Goal: Information Seeking & Learning: Learn about a topic

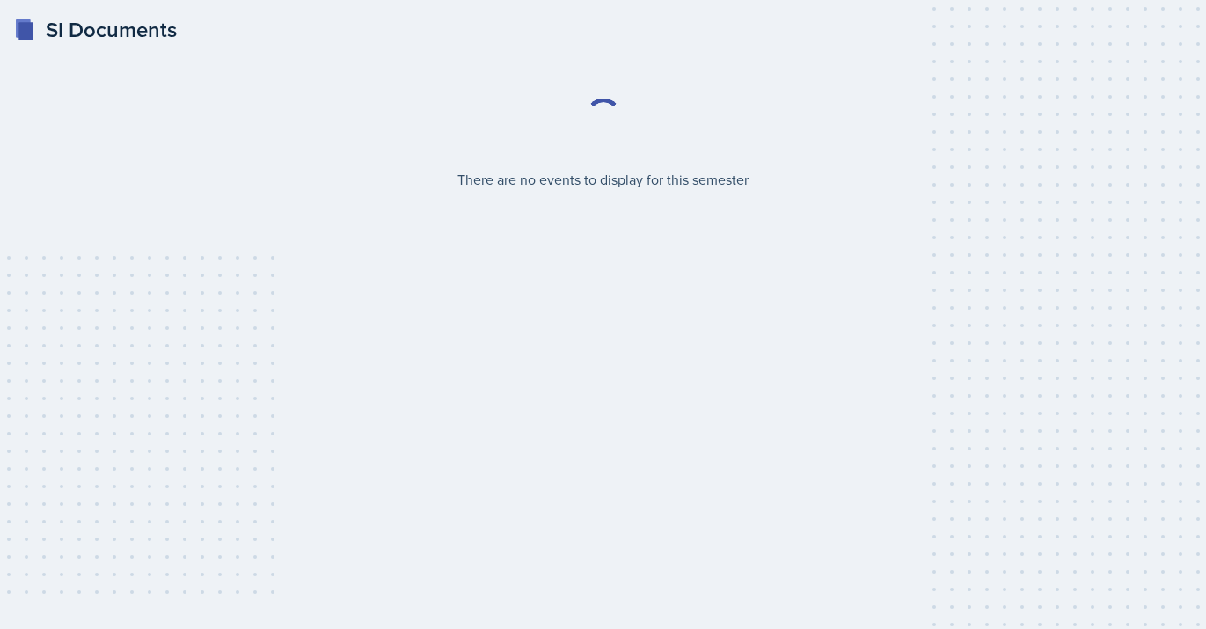
select select "2bed604d-1099-4043-b1bc-2365e8740244"
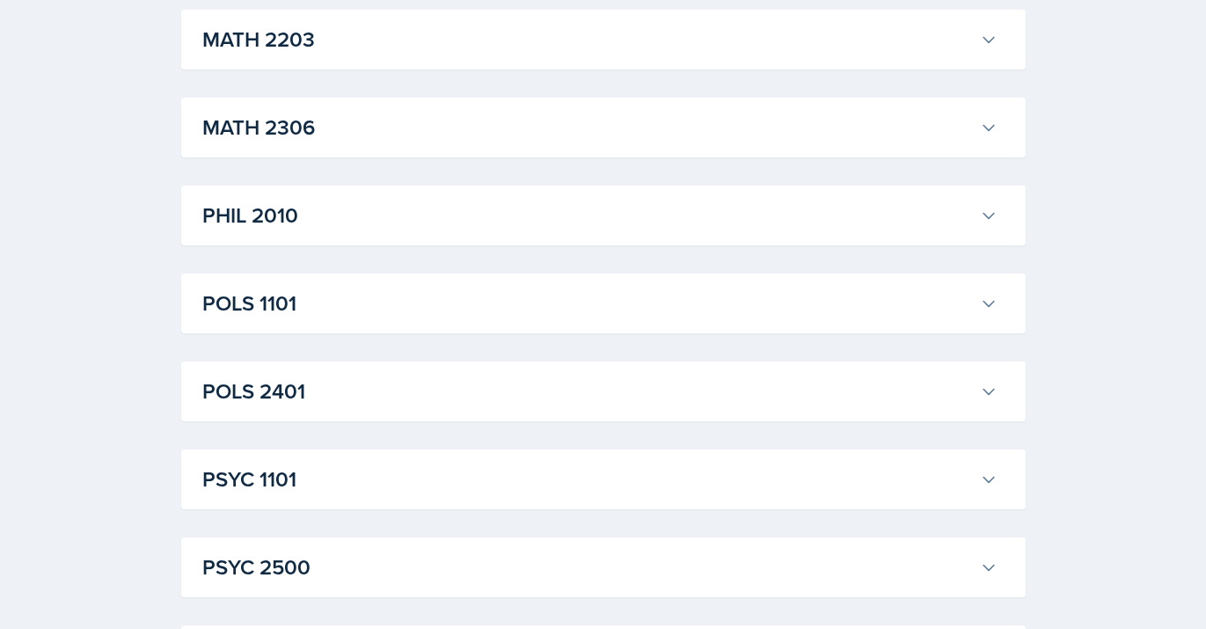
scroll to position [2183, 0]
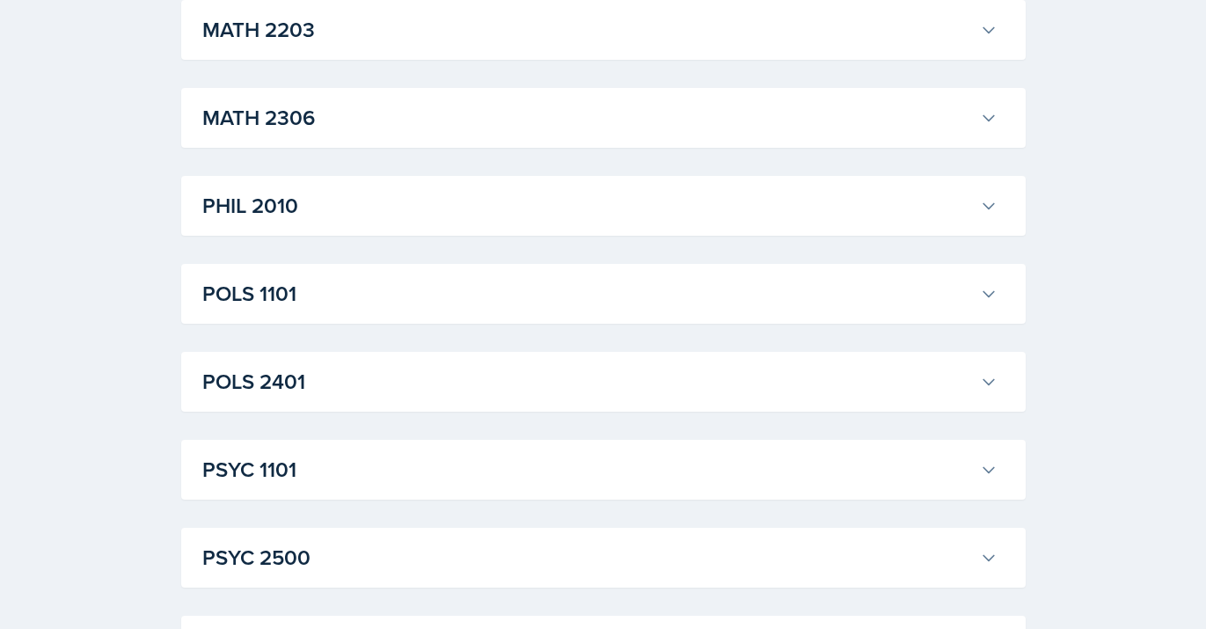
click at [525, 292] on h3 "POLS 1101" at bounding box center [587, 294] width 771 height 32
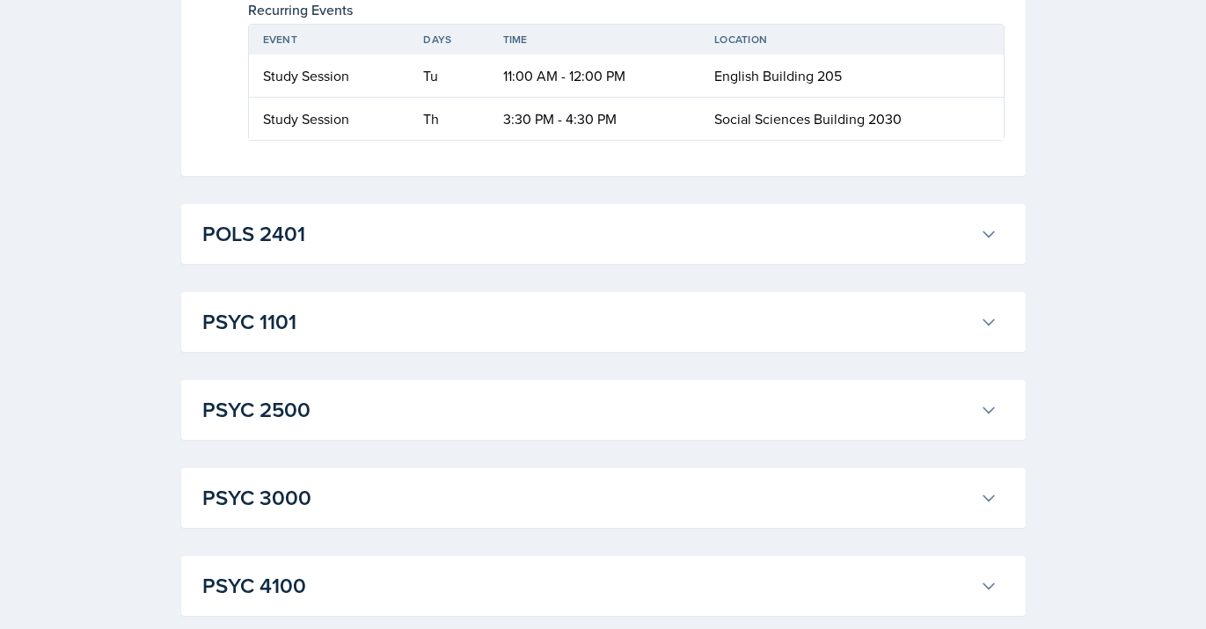
scroll to position [4319, 0]
click at [510, 251] on h3 "POLS 2401" at bounding box center [587, 235] width 771 height 32
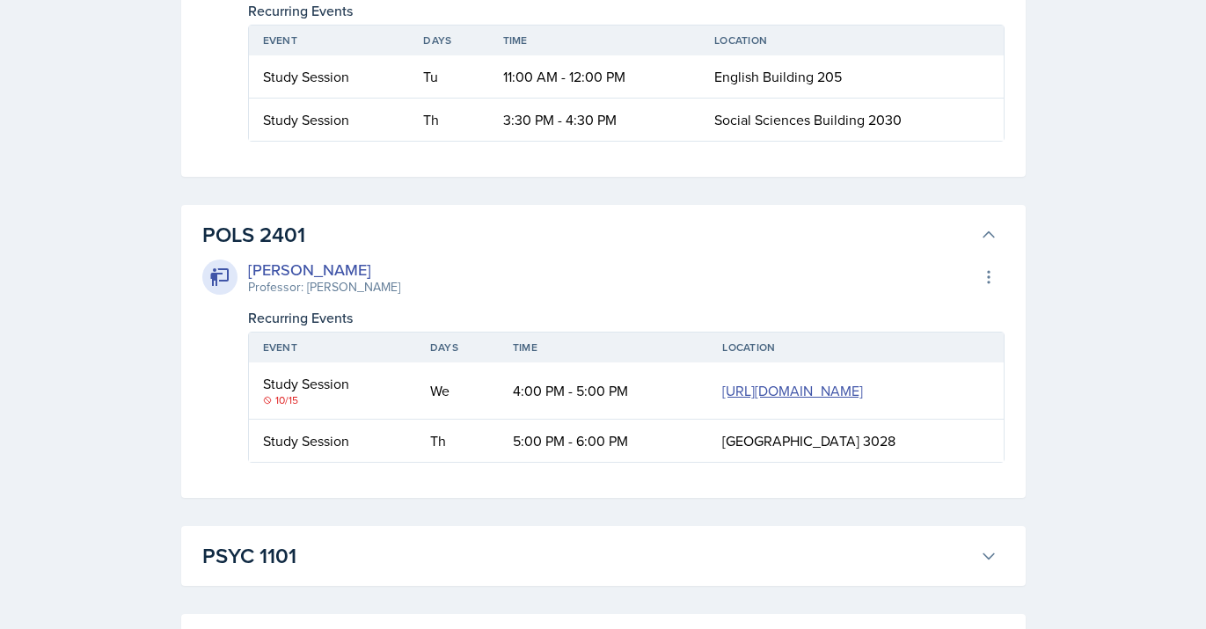
click at [510, 251] on h3 "POLS 2401" at bounding box center [587, 235] width 771 height 32
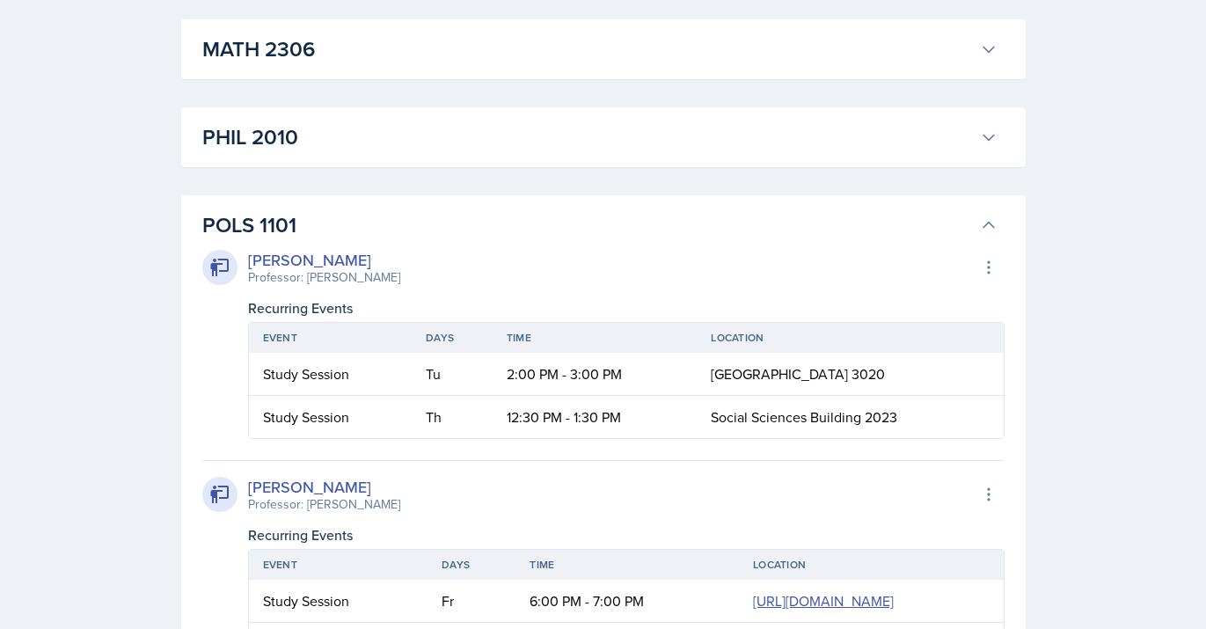
scroll to position [2253, 0]
click at [466, 228] on h3 "POLS 1101" at bounding box center [587, 225] width 771 height 32
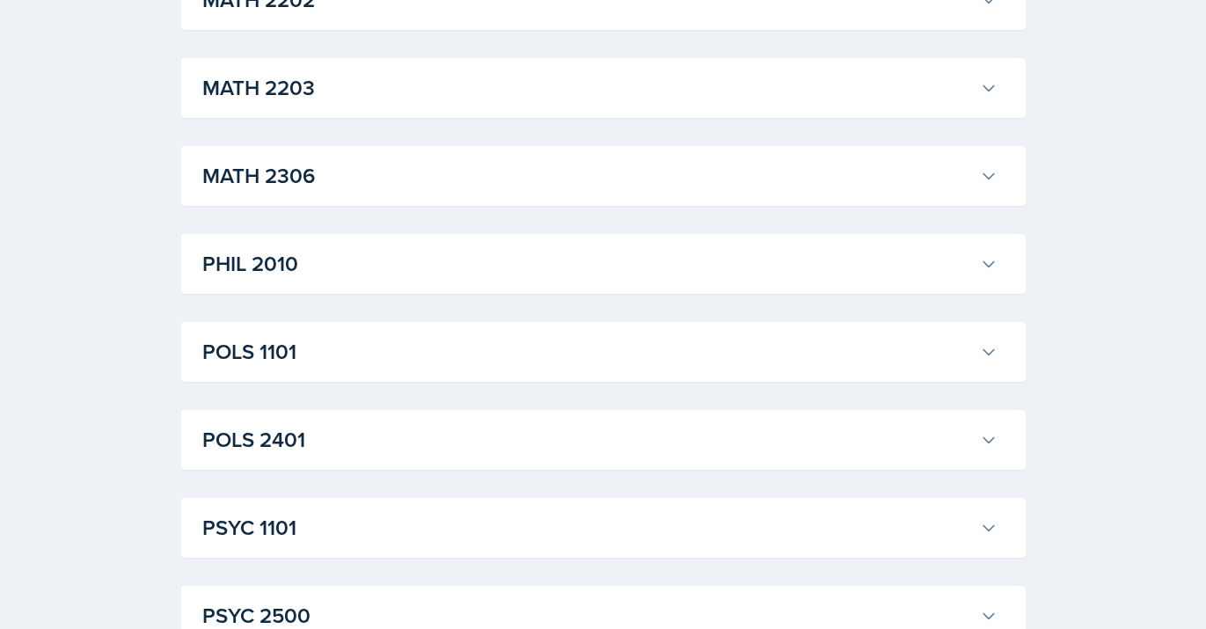
scroll to position [2118, 0]
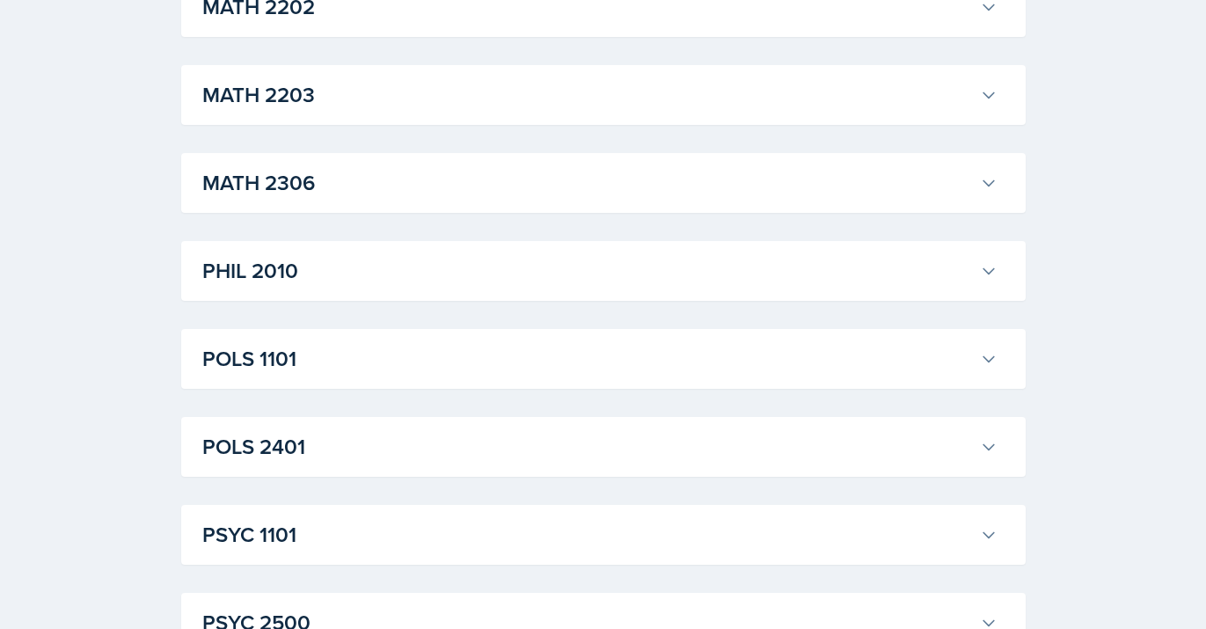
click at [546, 263] on h3 "PHIL 2010" at bounding box center [587, 271] width 771 height 32
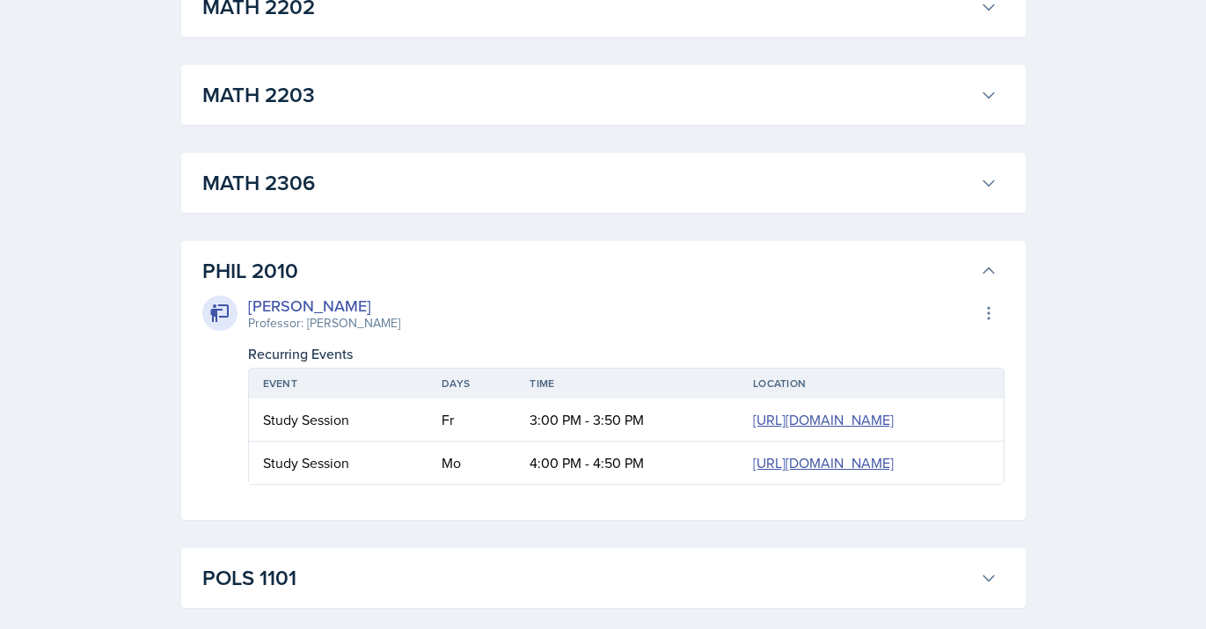
click at [548, 274] on h3 "PHIL 2010" at bounding box center [587, 271] width 771 height 32
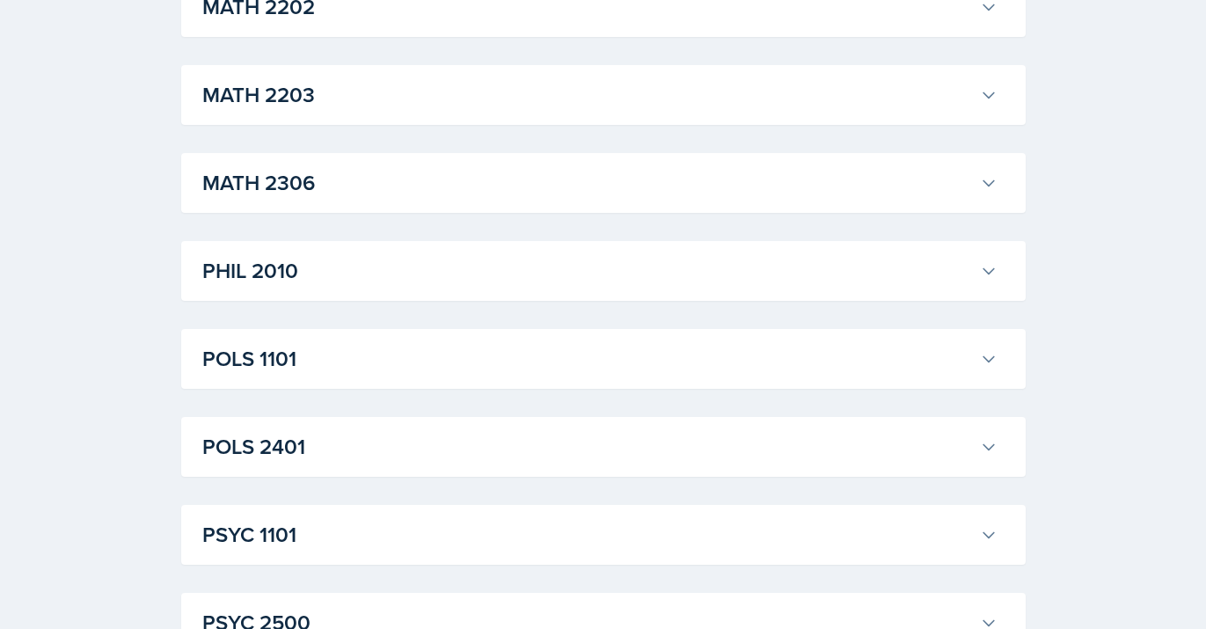
click at [553, 353] on h3 "POLS 1101" at bounding box center [587, 359] width 771 height 32
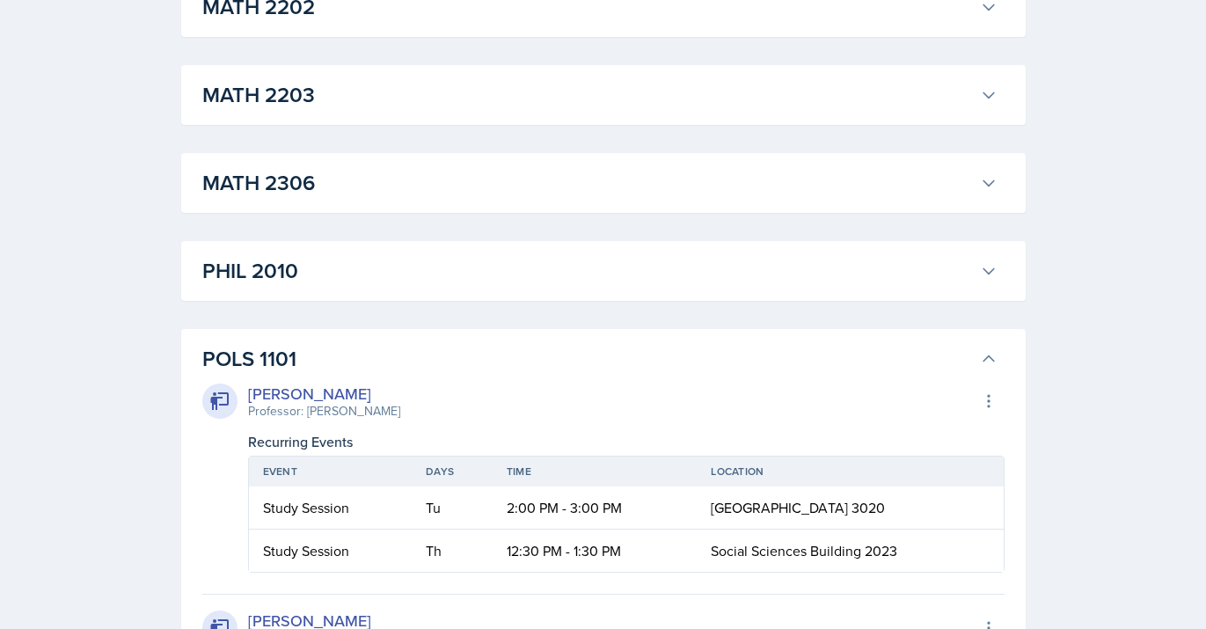
click at [552, 356] on h3 "POLS 1101" at bounding box center [587, 359] width 771 height 32
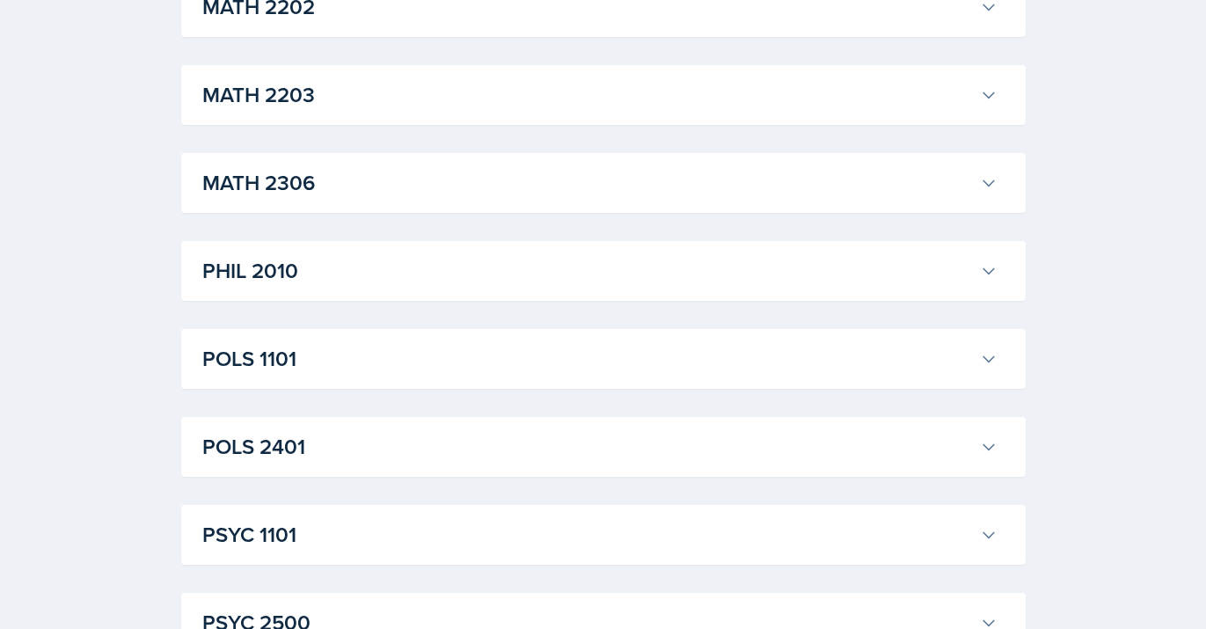
click at [552, 356] on h3 "POLS 1101" at bounding box center [587, 359] width 771 height 32
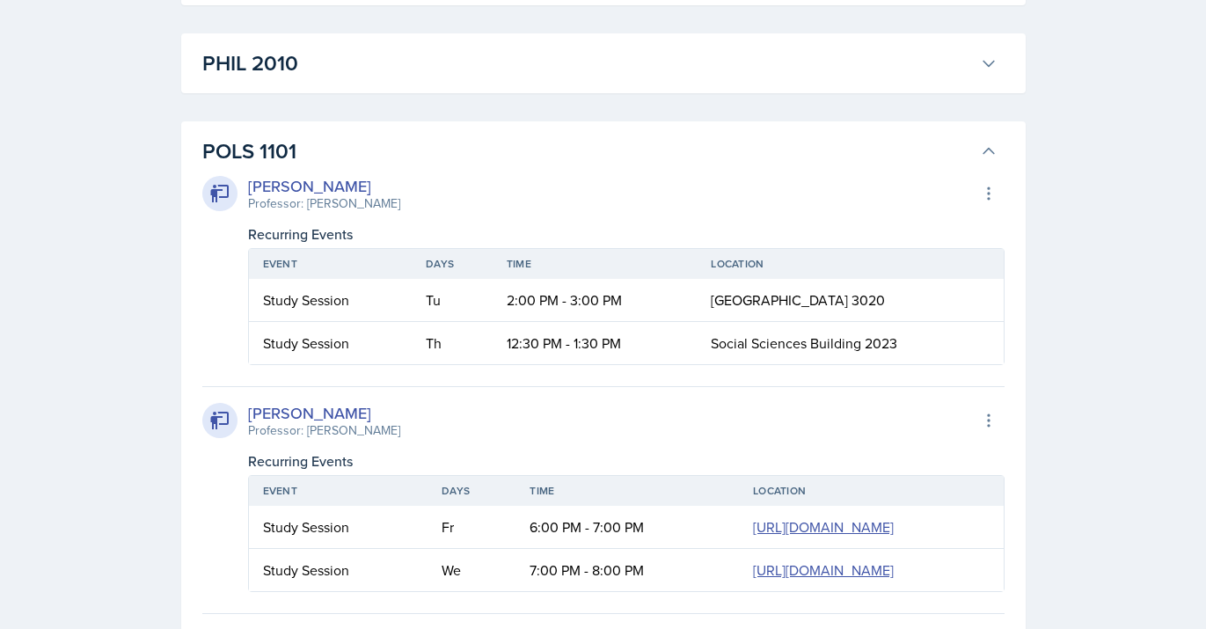
scroll to position [2085, 0]
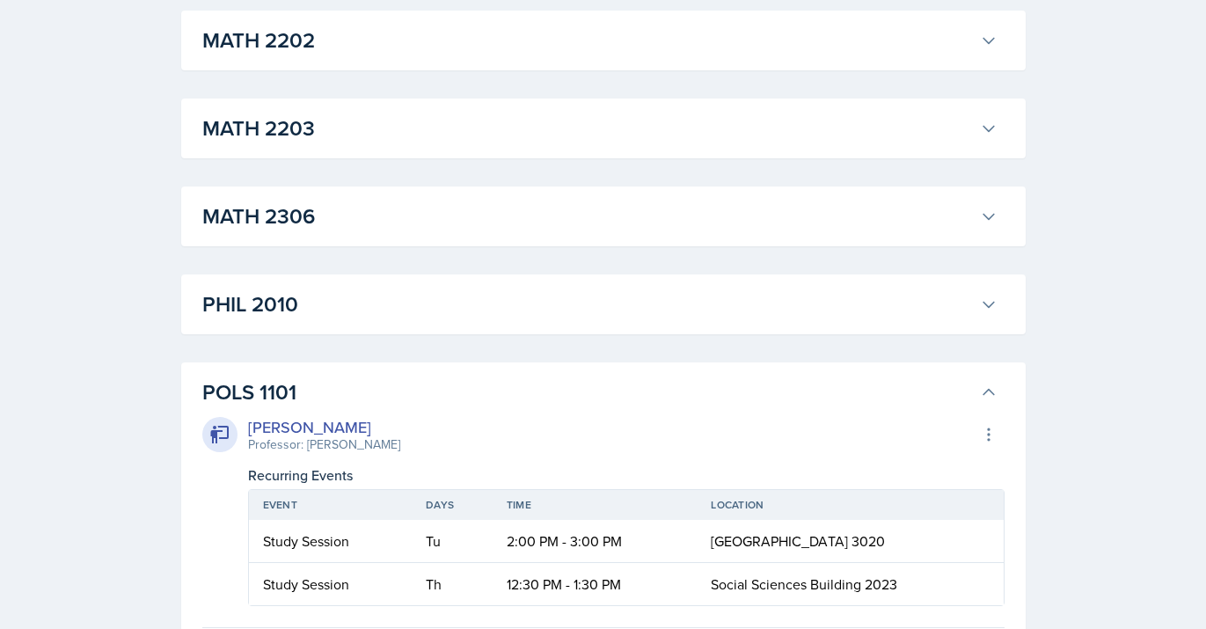
click at [564, 382] on h3 "POLS 1101" at bounding box center [587, 393] width 771 height 32
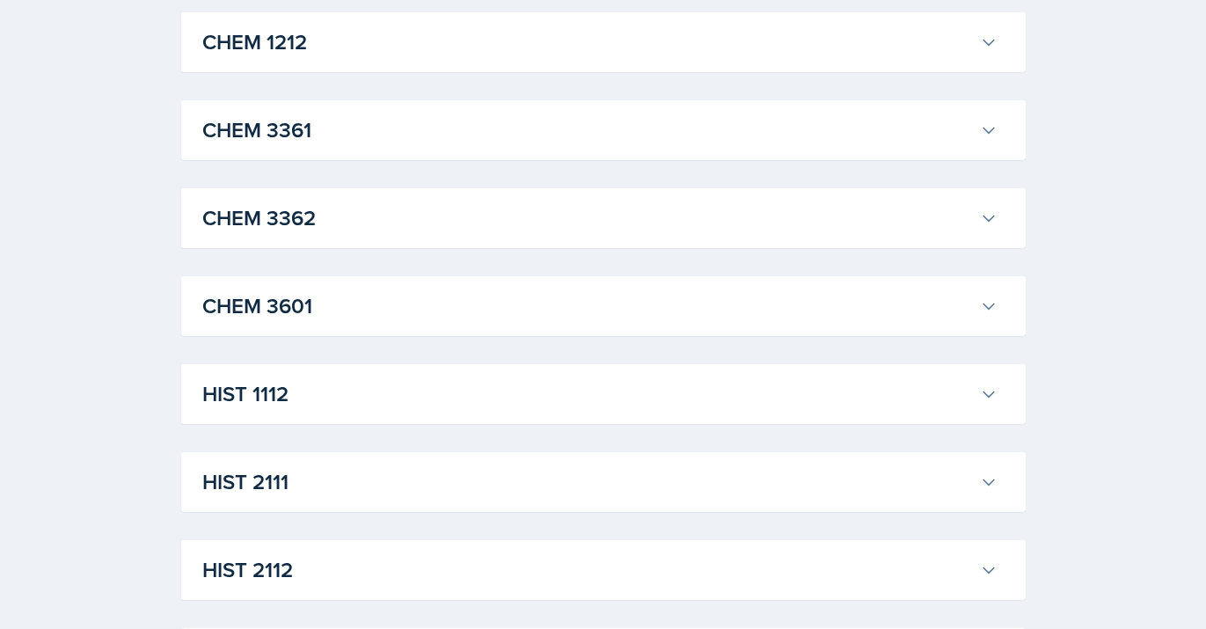
click at [553, 476] on h3 "HIST 2111" at bounding box center [587, 482] width 771 height 32
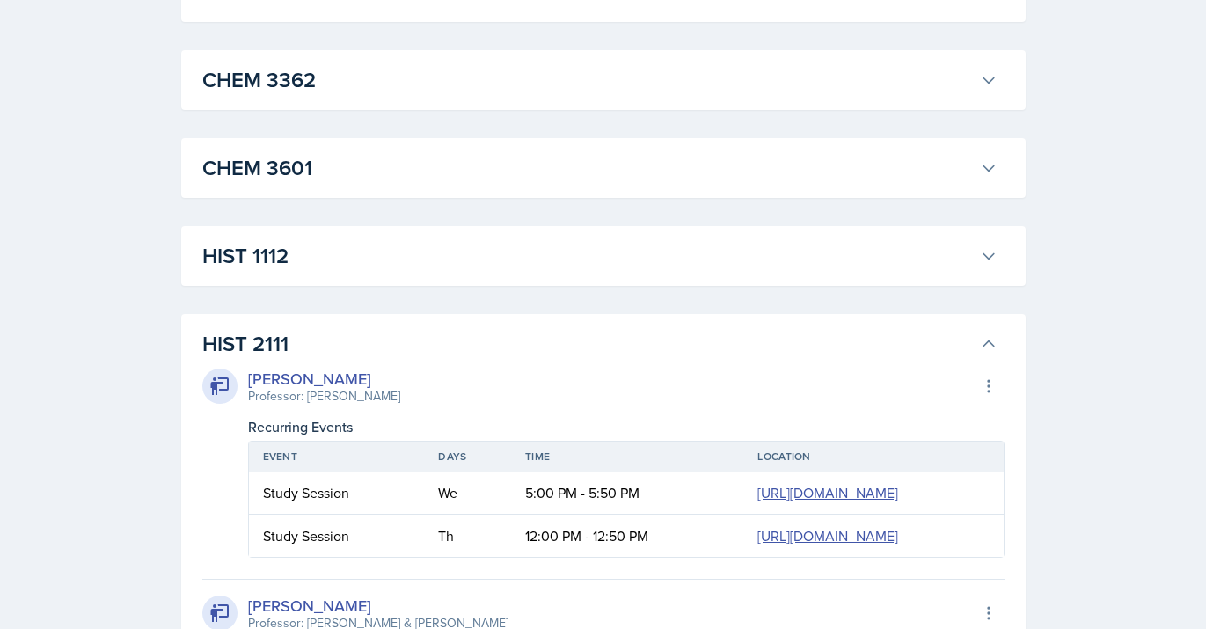
scroll to position [1170, 0]
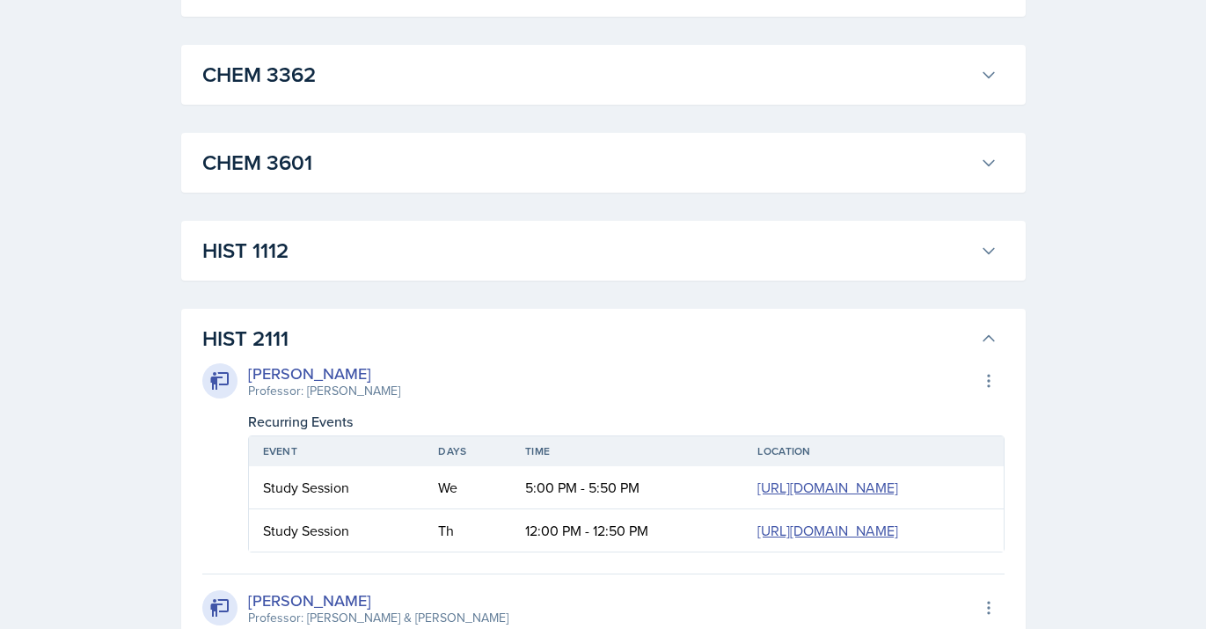
click at [569, 347] on h3 "HIST 2111" at bounding box center [587, 339] width 771 height 32
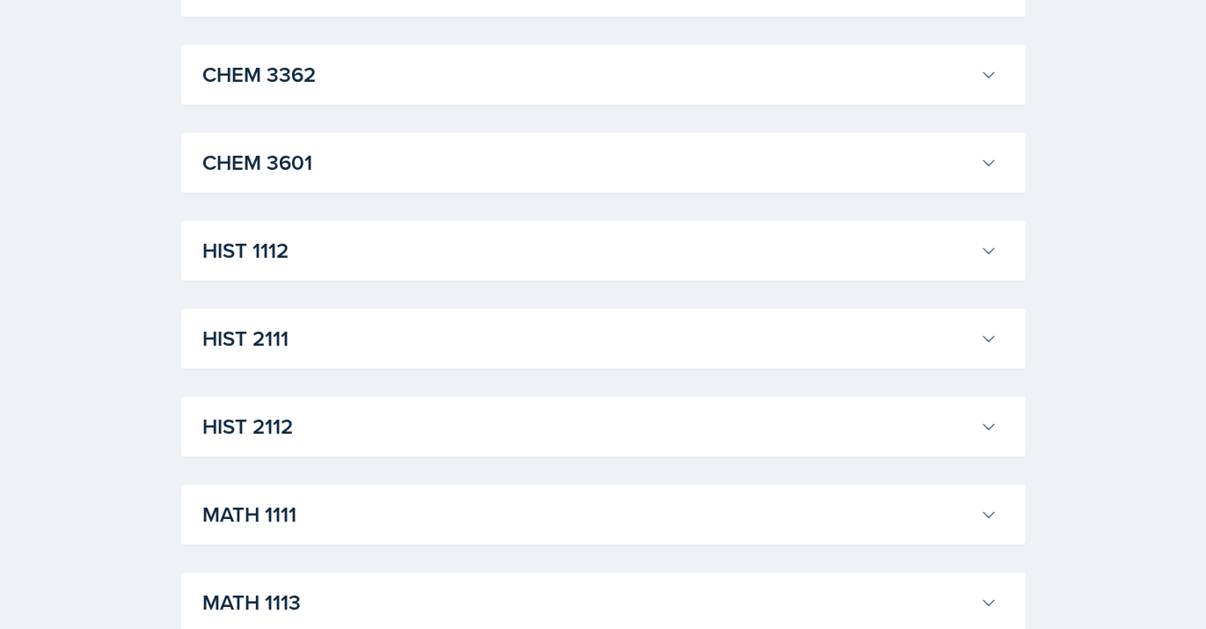
click at [569, 407] on button "HIST 2112" at bounding box center [600, 426] width 803 height 39
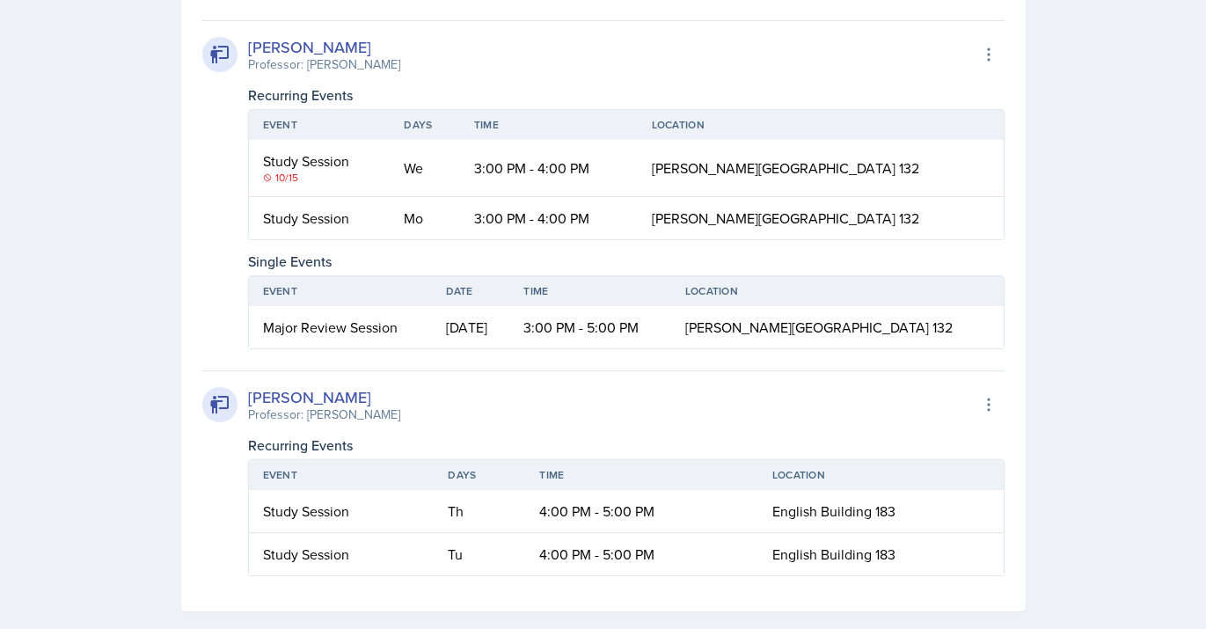
scroll to position [1866, 0]
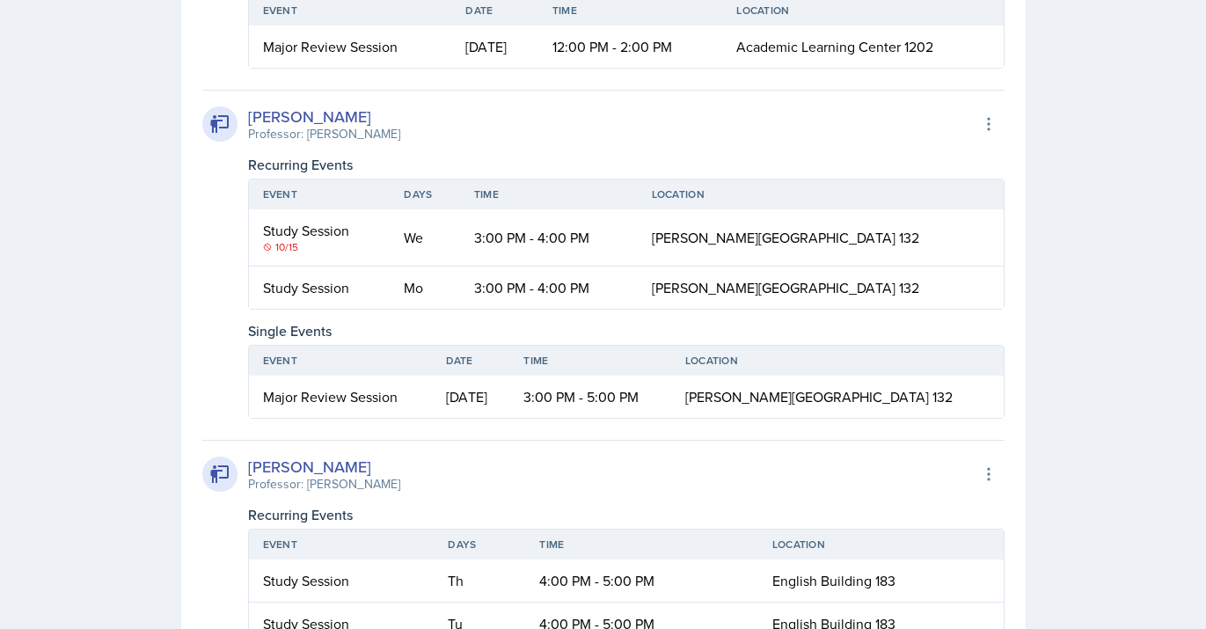
drag, startPoint x: 407, startPoint y: 492, endPoint x: 303, endPoint y: 482, distance: 104.3
click at [303, 482] on div "[PERSON_NAME] Professor: [PERSON_NAME] Export to Google Calendar" at bounding box center [603, 474] width 803 height 39
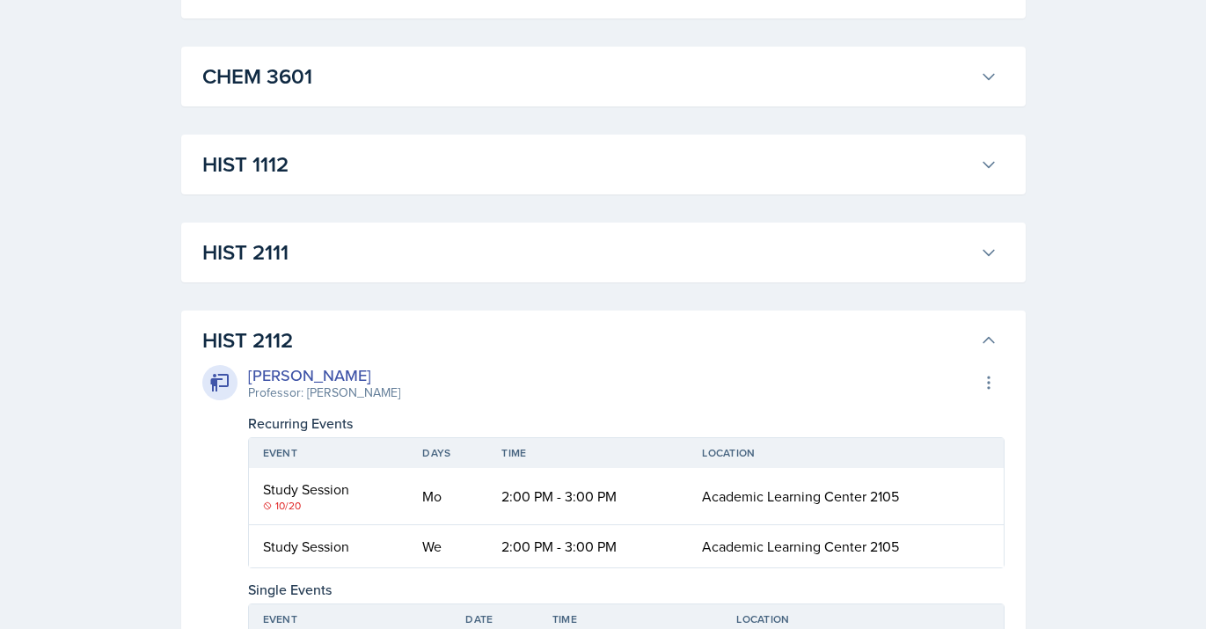
click at [577, 353] on h3 "HIST 2112" at bounding box center [587, 341] width 771 height 32
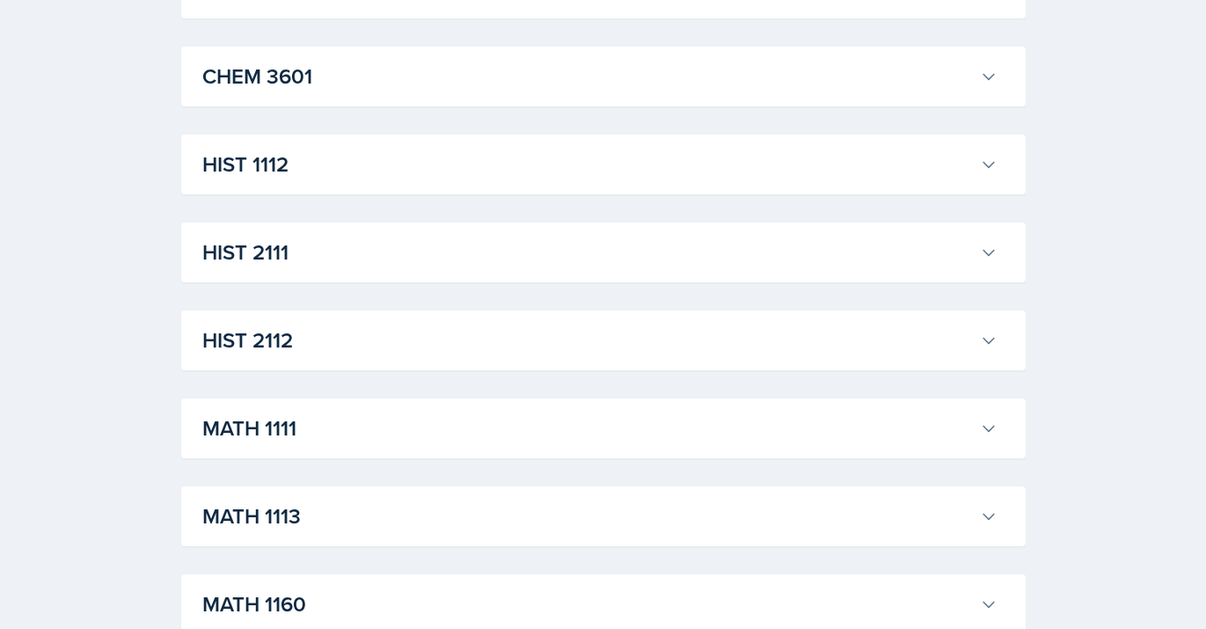
scroll to position [1552, 0]
